Goal: Entertainment & Leisure: Consume media (video, audio)

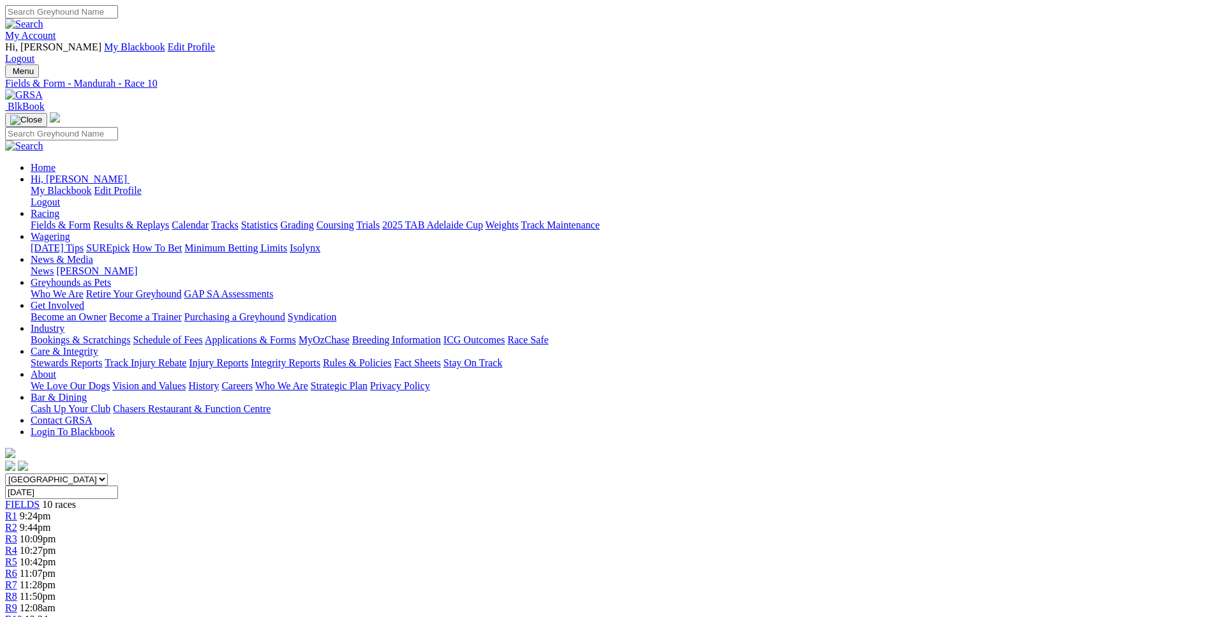
click at [382, 522] on div "R2 9:44pm" at bounding box center [607, 527] width 1204 height 11
click at [17, 533] on link "R3" at bounding box center [11, 538] width 12 height 11
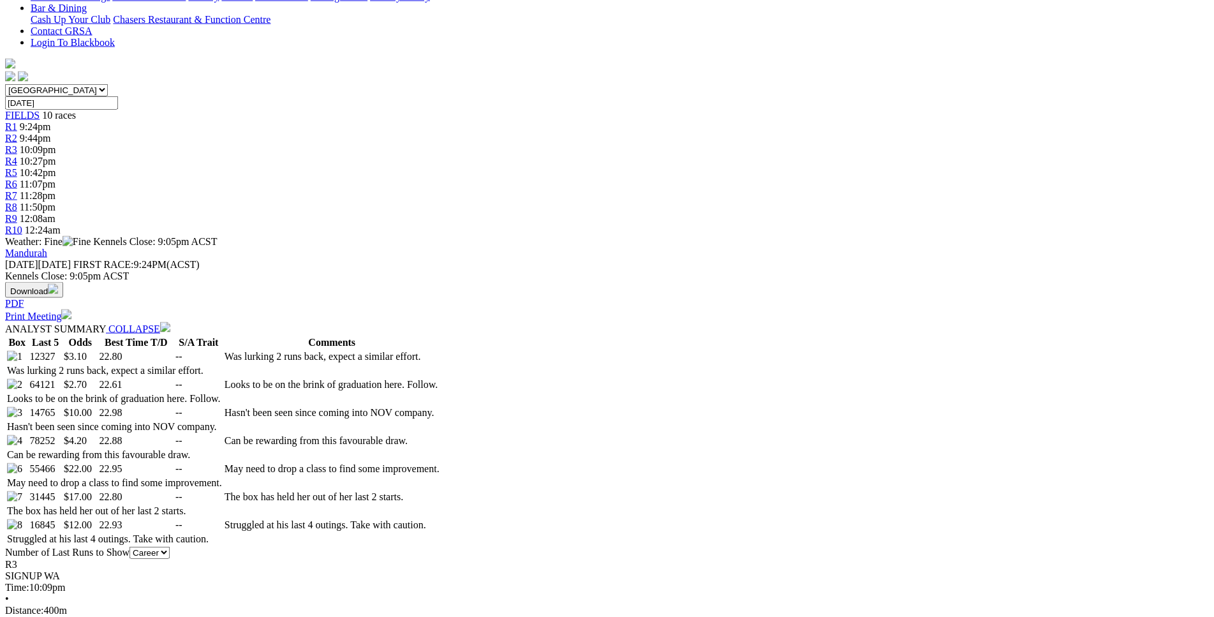
scroll to position [390, 0]
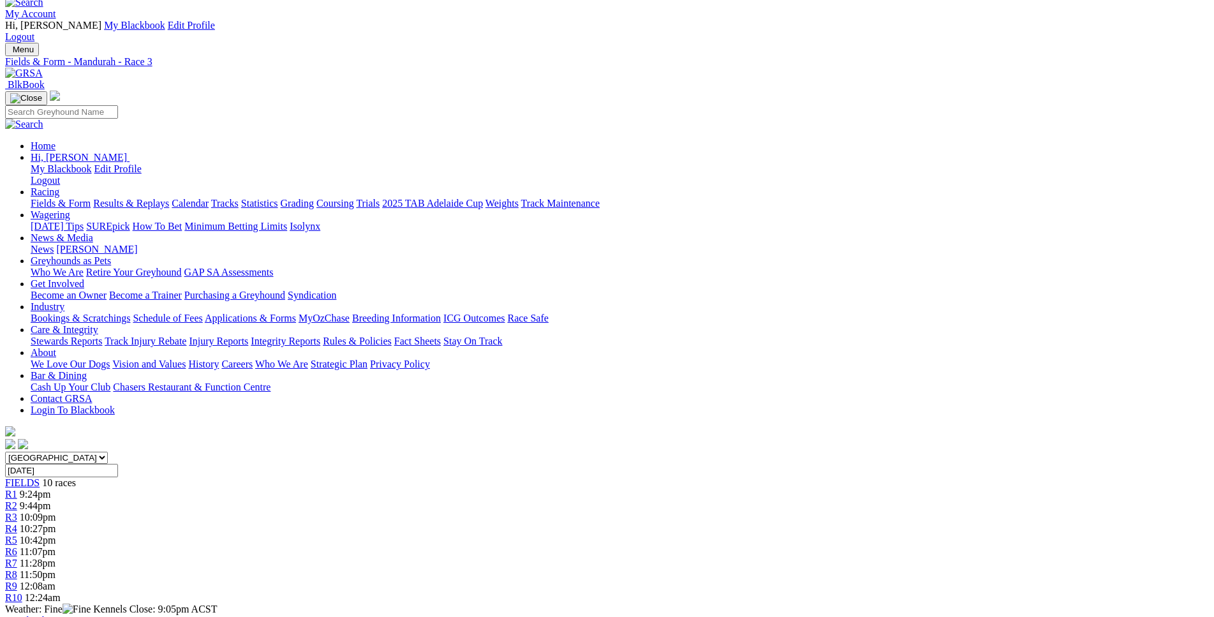
scroll to position [0, 0]
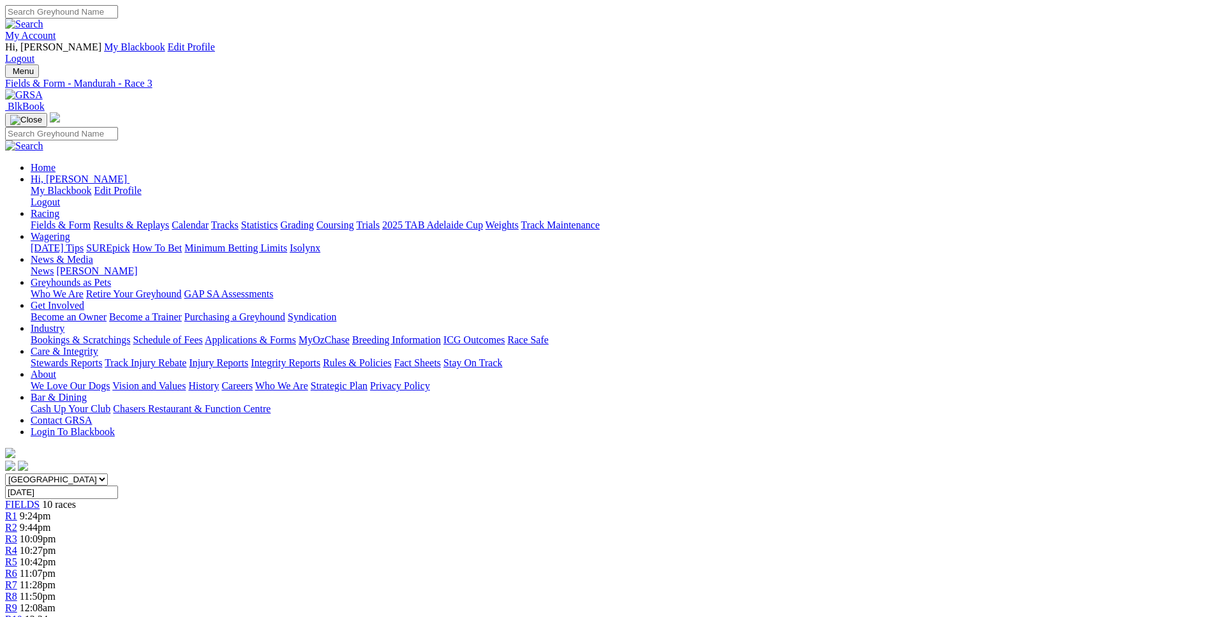
click at [17, 545] on link "R4" at bounding box center [11, 550] width 12 height 11
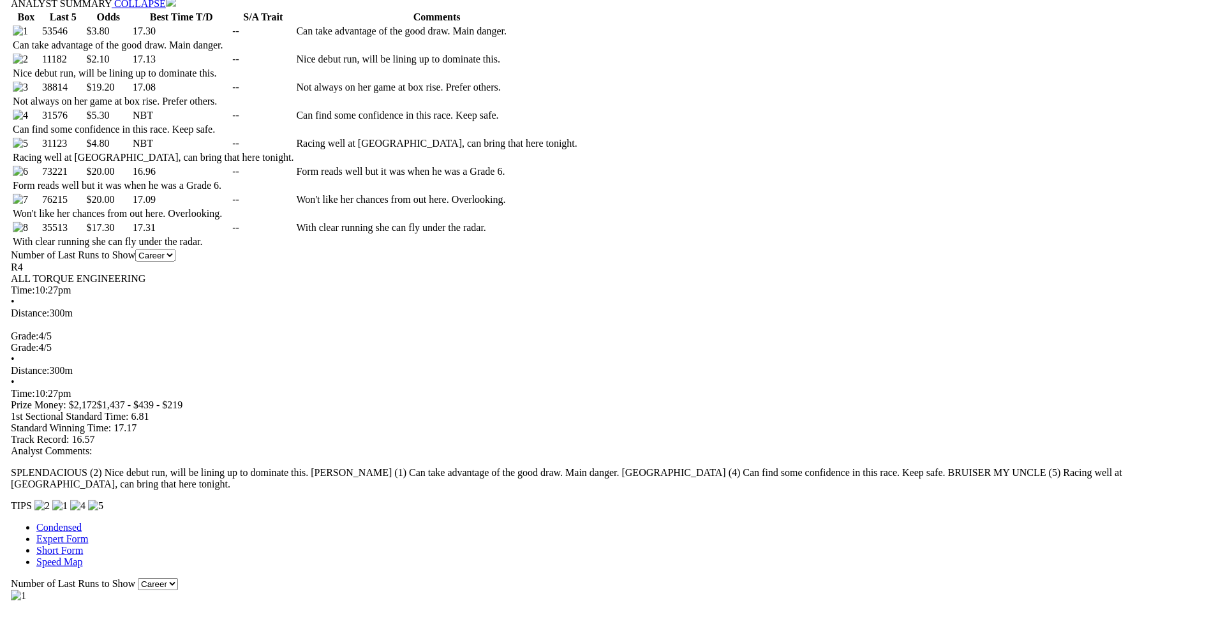
scroll to position [715, 0]
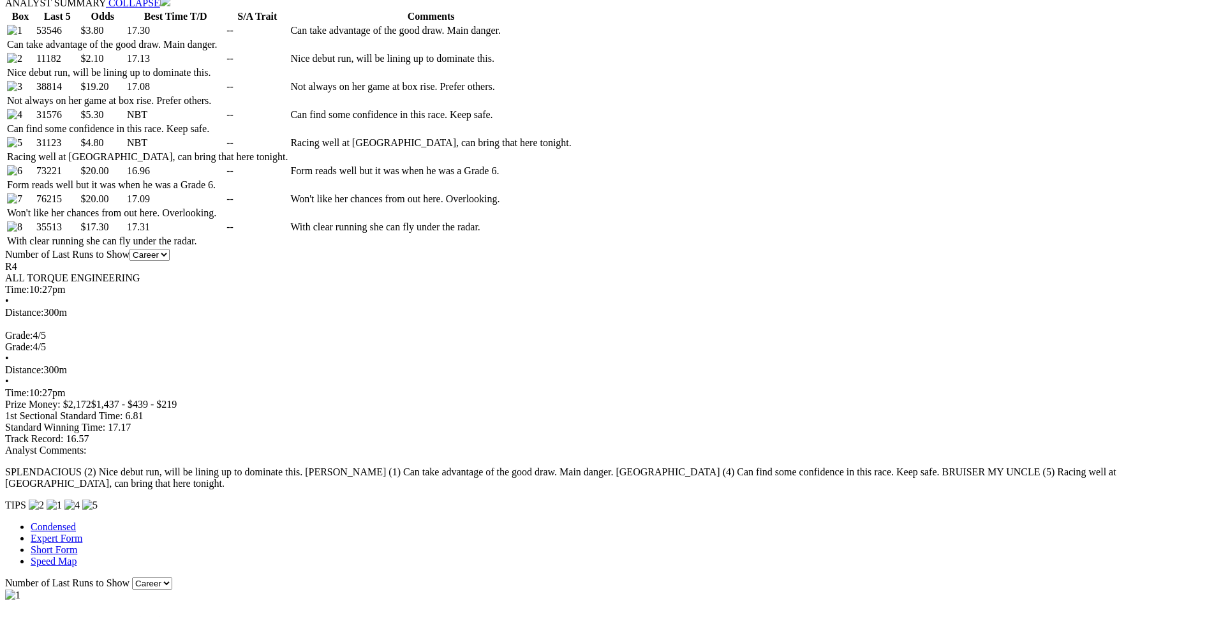
drag, startPoint x: 321, startPoint y: 415, endPoint x: 748, endPoint y: 418, distance: 426.8
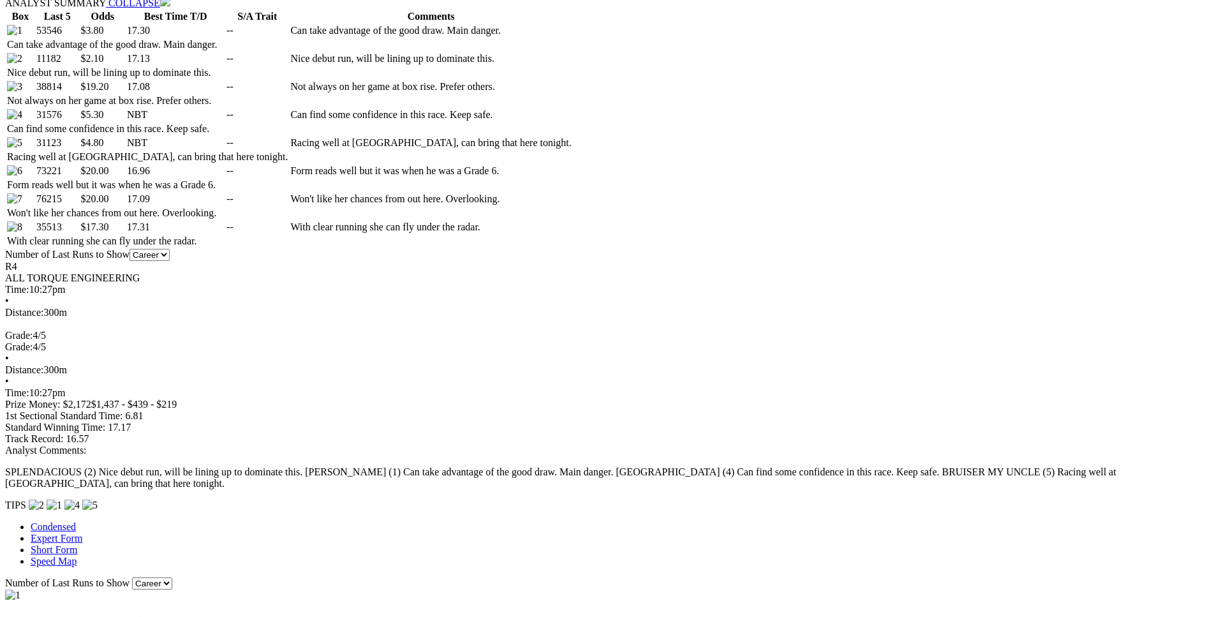
drag, startPoint x: 319, startPoint y: 416, endPoint x: 746, endPoint y: 413, distance: 426.8
